Goal: Entertainment & Leisure: Consume media (video, audio)

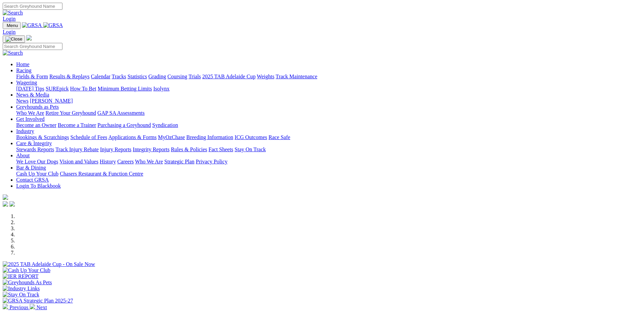
click at [35, 304] on img at bounding box center [32, 306] width 5 height 5
click at [8, 304] on img at bounding box center [5, 306] width 5 height 5
click at [35, 304] on img at bounding box center [32, 306] width 5 height 5
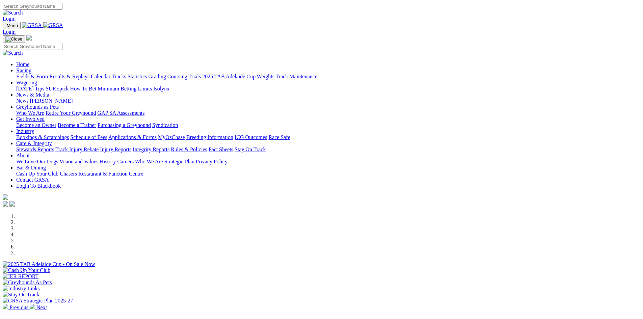
click at [8, 304] on img at bounding box center [5, 306] width 5 height 5
click at [35, 304] on img at bounding box center [32, 306] width 5 height 5
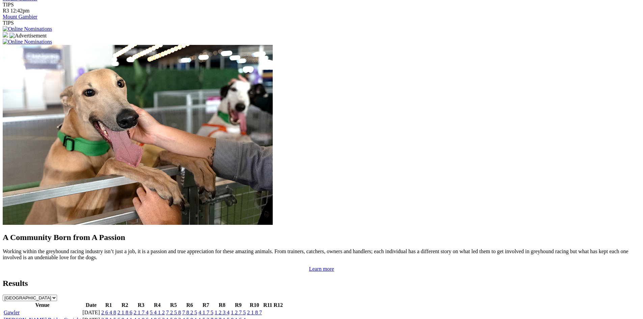
scroll to position [506, 0]
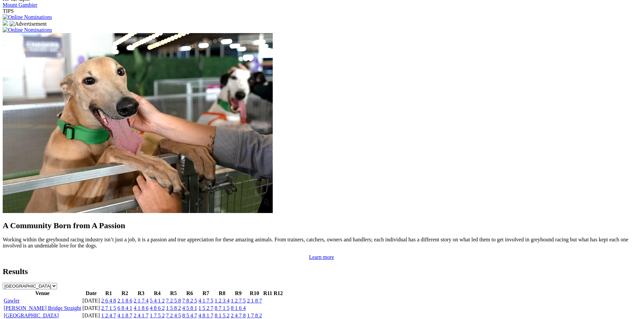
click at [116, 312] on link "1 2 4 7" at bounding box center [108, 315] width 15 height 6
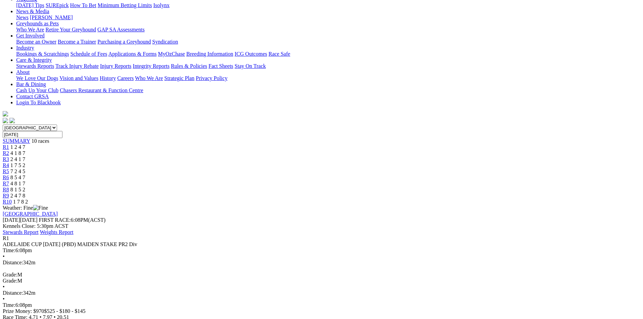
scroll to position [101, 0]
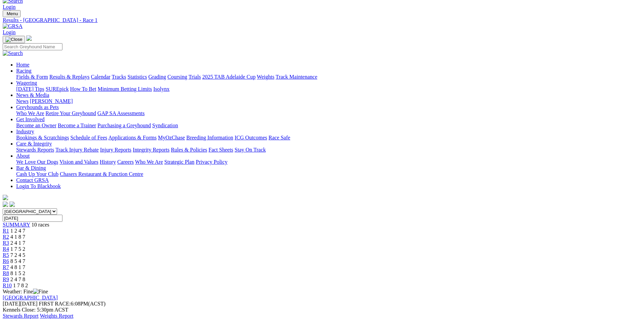
scroll to position [0, 0]
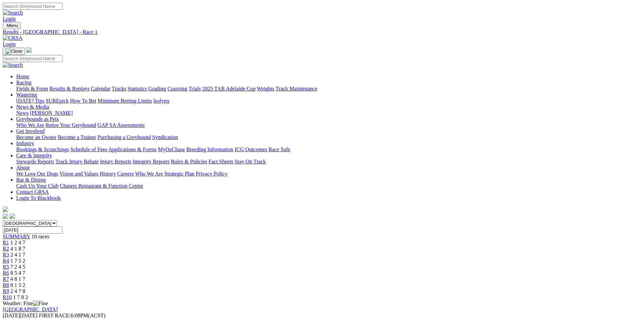
click at [9, 246] on span "R2" at bounding box center [6, 249] width 6 height 6
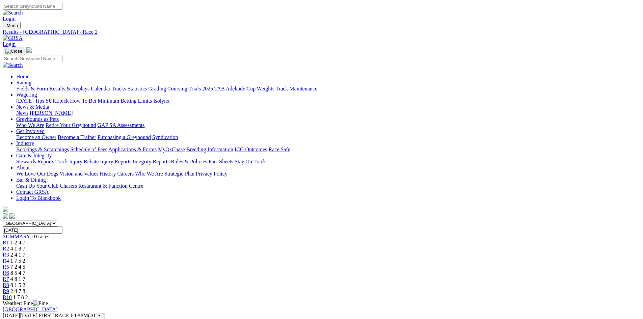
click at [257, 252] on div "R3 2 4 1 7" at bounding box center [321, 255] width 637 height 6
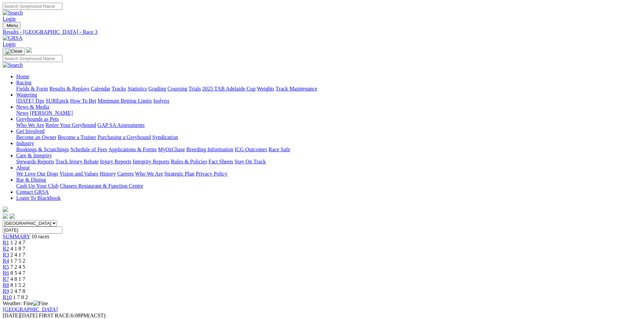
click at [9, 258] on link "R4" at bounding box center [6, 261] width 6 height 6
click at [9, 270] on link "R6" at bounding box center [6, 273] width 6 height 6
click at [437, 282] on div "R8 8 1 5 2" at bounding box center [321, 285] width 637 height 6
click at [518, 294] on div "R10 1 7 8 2" at bounding box center [321, 297] width 637 height 6
click at [335, 264] on div "R5 7 2 4 5" at bounding box center [321, 267] width 637 height 6
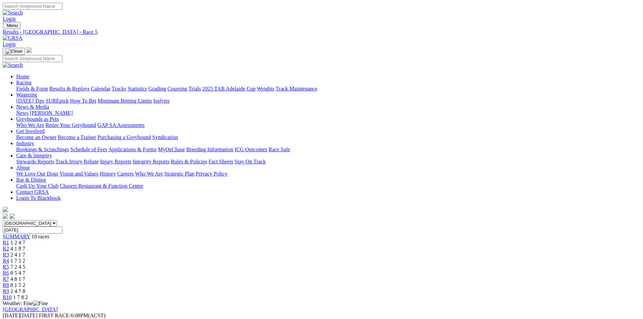
click at [12, 294] on span "R10" at bounding box center [7, 297] width 9 height 6
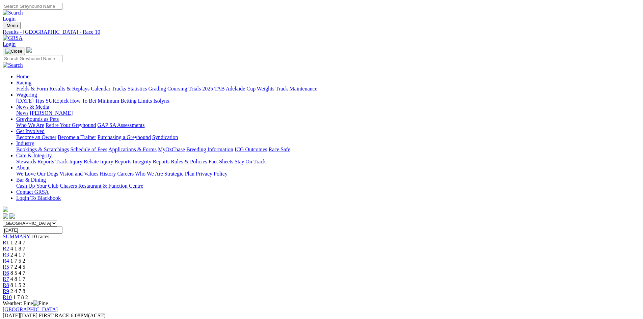
click at [166, 86] on link "Grading" at bounding box center [157, 89] width 18 height 6
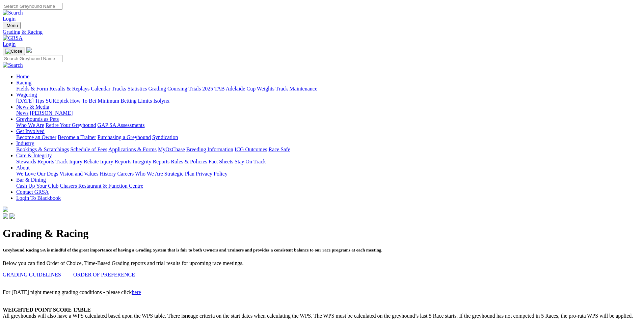
click at [255, 86] on link "2025 TAB Adelaide Cup" at bounding box center [228, 89] width 53 height 6
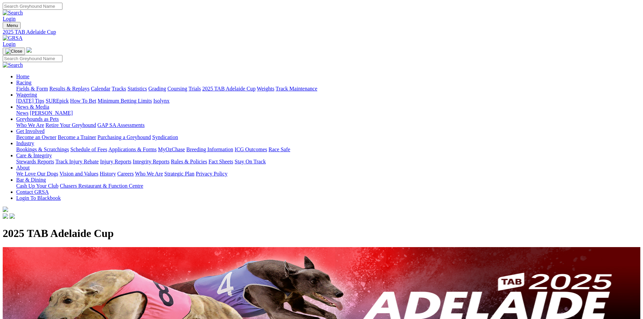
click at [274, 86] on link "Weights" at bounding box center [266, 89] width 18 height 6
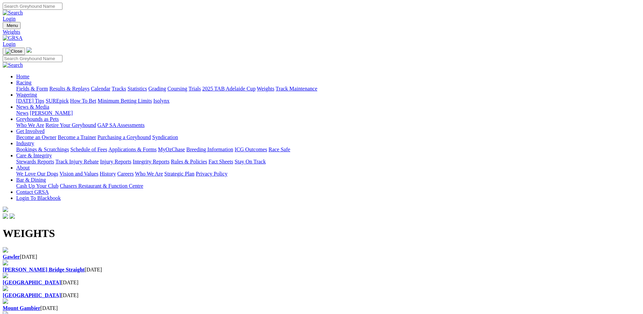
click at [61, 279] on b "[GEOGRAPHIC_DATA]" at bounding box center [32, 282] width 58 height 6
